Goal: Information Seeking & Learning: Learn about a topic

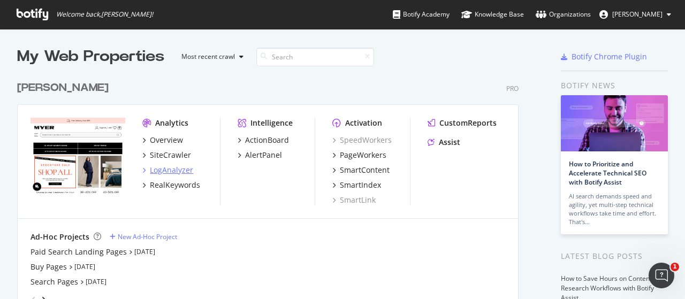
click at [170, 173] on div "LogAnalyzer" at bounding box center [171, 170] width 43 height 11
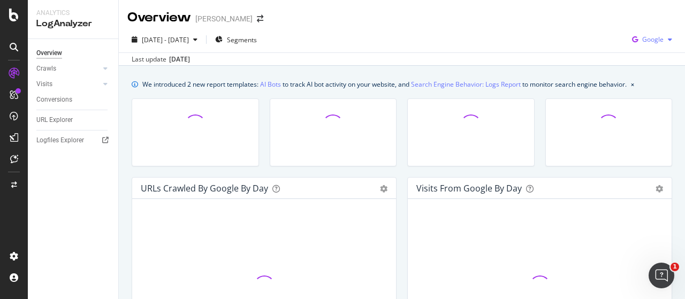
click at [650, 41] on span "Google" at bounding box center [652, 39] width 21 height 9
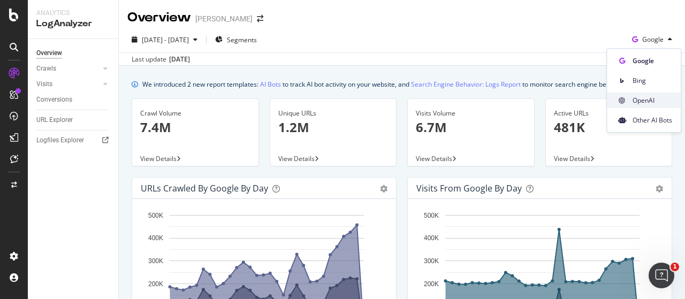
click at [645, 101] on span "OpenAI" at bounding box center [652, 101] width 40 height 10
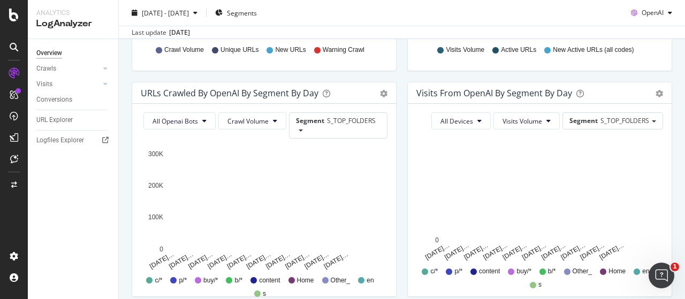
scroll to position [374, 0]
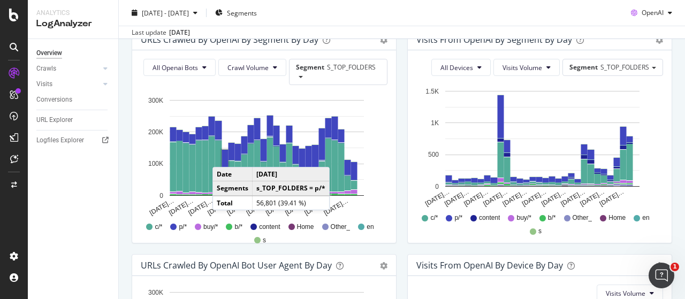
click at [393, 222] on div "URLs Crawled by OpenAI By Segment By Day Timeline (by Value) Table All Openai B…" at bounding box center [263, 141] width 275 height 226
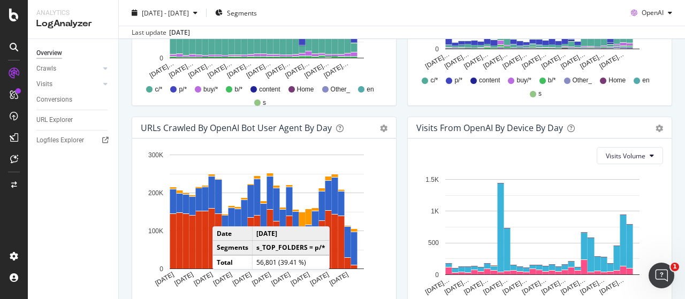
scroll to position [588, 0]
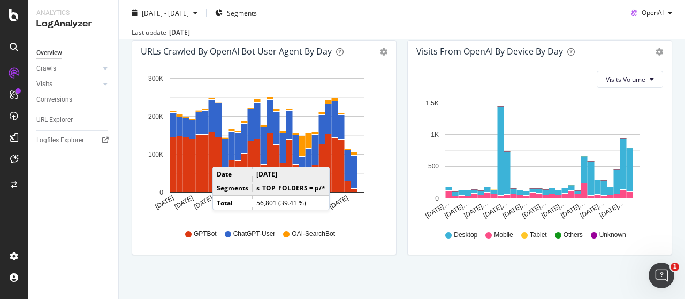
click at [373, 263] on div "URLs Crawled by OpenAI bot User Agent By Day Timeline (by Value) Timeline (by P…" at bounding box center [263, 153] width 275 height 226
click at [302, 264] on div "URLs Crawled by OpenAI bot User Agent By Day Timeline (by Value) Timeline (by P…" at bounding box center [263, 153] width 275 height 226
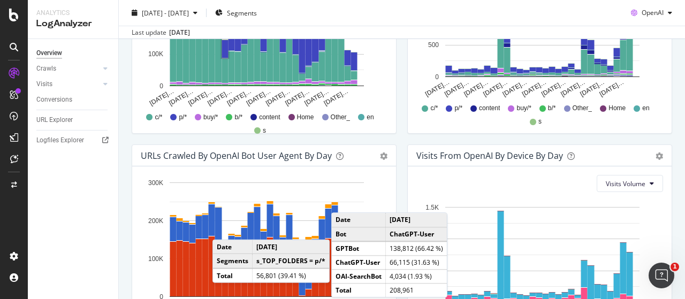
scroll to position [591, 0]
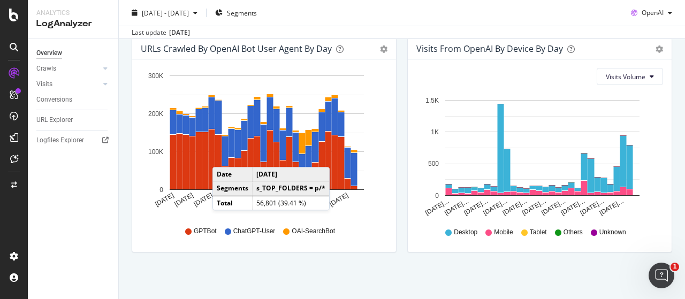
click at [341, 244] on div "Hold CTRL while clicking to filter the report. [DATE] [DATE] [DATE] [DATE] [DAT…" at bounding box center [264, 155] width 264 height 193
click at [648, 15] on span "OpenAI" at bounding box center [652, 12] width 22 height 9
click at [388, 260] on div "URLs Crawled by OpenAI bot User Agent By Day Timeline (by Value) Timeline (by P…" at bounding box center [263, 150] width 275 height 226
click at [110, 216] on div "Overview Crawls Daily Distribution Segments Distribution HTTP Codes Resources V…" at bounding box center [73, 169] width 90 height 260
click at [391, 154] on div "Hold CTRL while clicking to filter the report. [DATE] [DATE] [DATE] [DATE] [DAT…" at bounding box center [264, 155] width 264 height 193
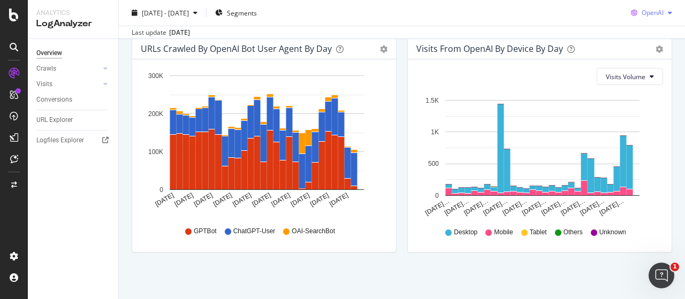
click at [663, 10] on div "button" at bounding box center [669, 13] width 13 height 6
click at [637, 94] on span "Other AI Bots" at bounding box center [652, 94] width 40 height 10
